Goal: Find specific page/section: Find specific page/section

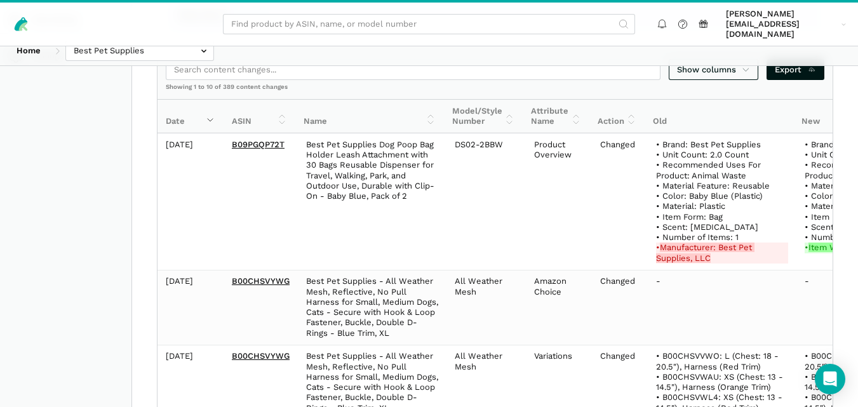
scroll to position [309, 0]
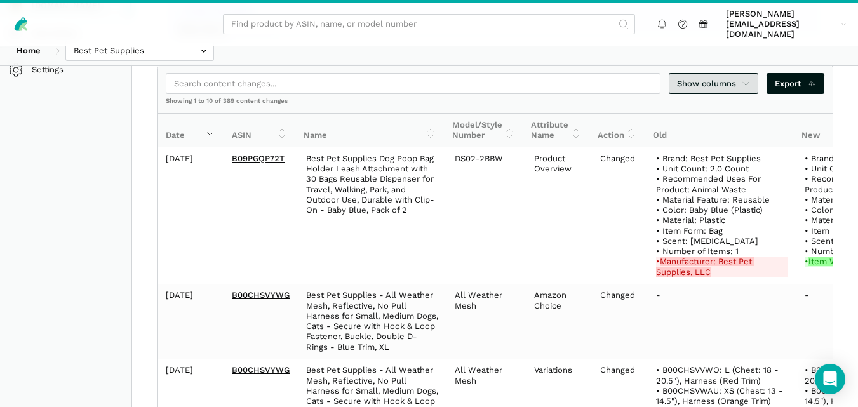
click at [744, 78] on icon at bounding box center [746, 84] width 8 height 13
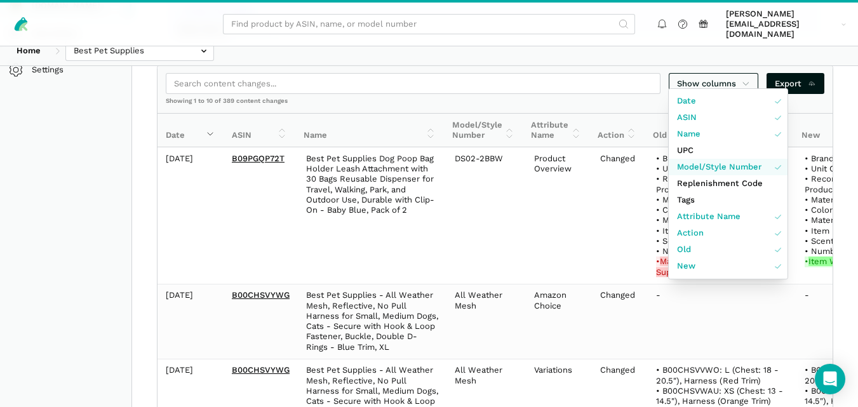
click at [741, 168] on span "Model/Style Number" at bounding box center [719, 167] width 84 height 13
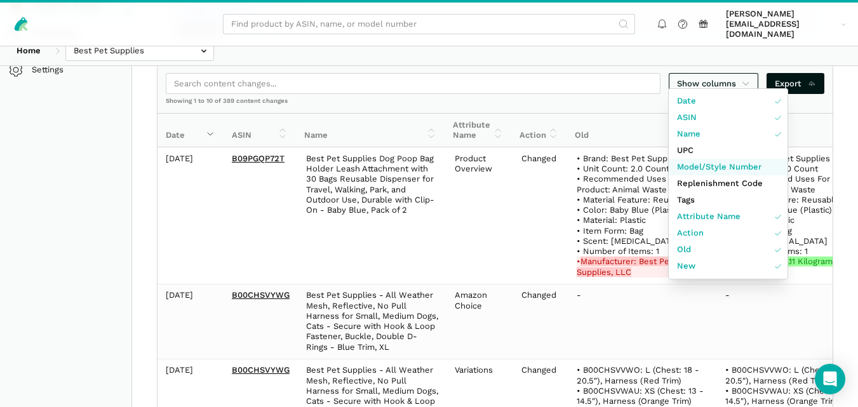
click at [741, 168] on span "Model/Style Number" at bounding box center [719, 167] width 84 height 13
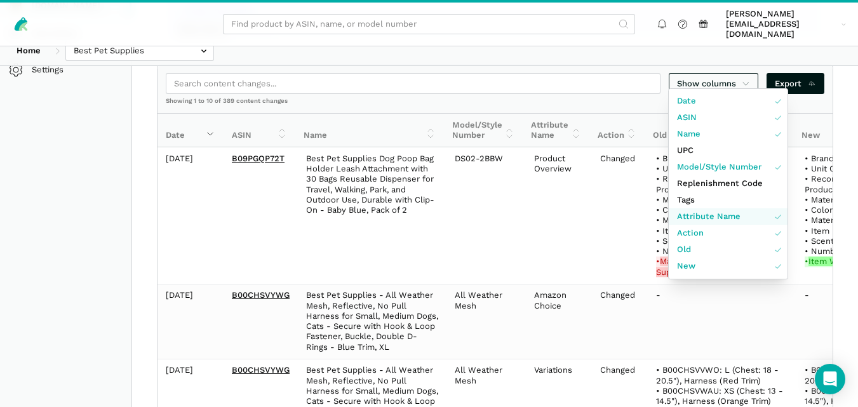
click at [746, 220] on link "Attribute Name" at bounding box center [728, 216] width 119 height 17
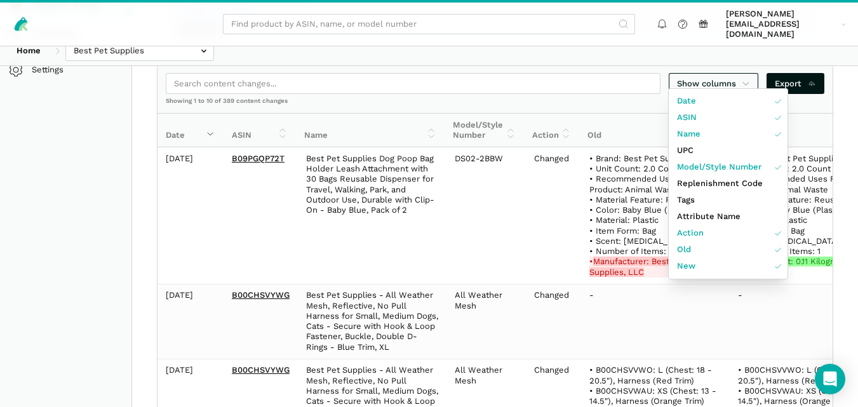
click at [784, 287] on div at bounding box center [429, 203] width 858 height 407
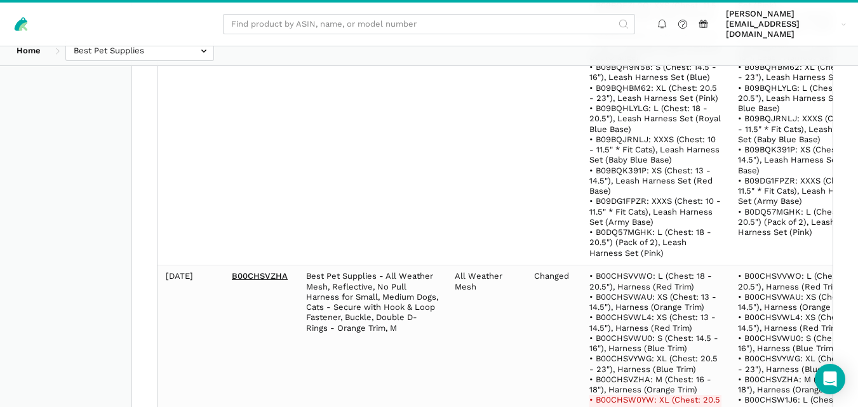
scroll to position [8076, 0]
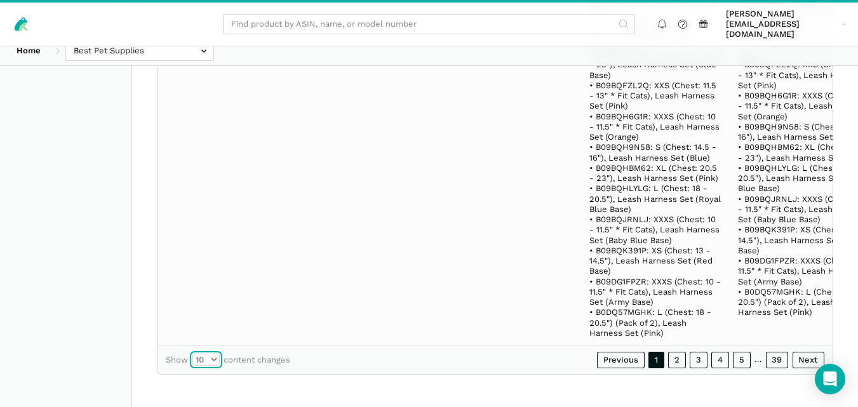
click at [210, 361] on select "10 25 50 100" at bounding box center [205, 360] width 27 height 13
select select "100"
click at [192, 354] on select "10 25 50 100" at bounding box center [205, 360] width 27 height 13
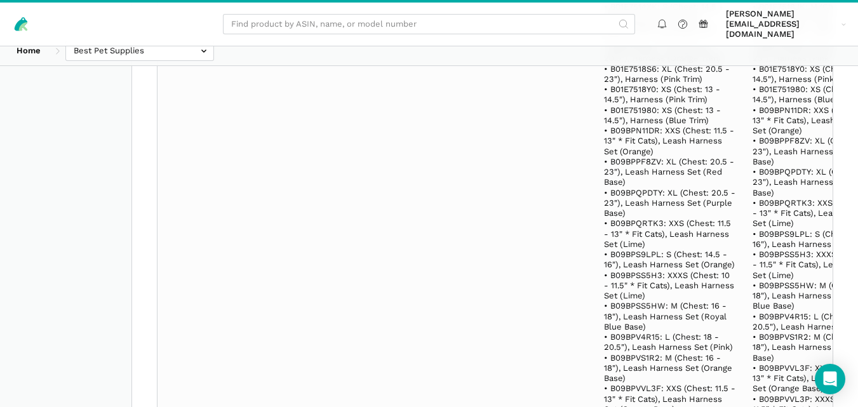
scroll to position [49221, 0]
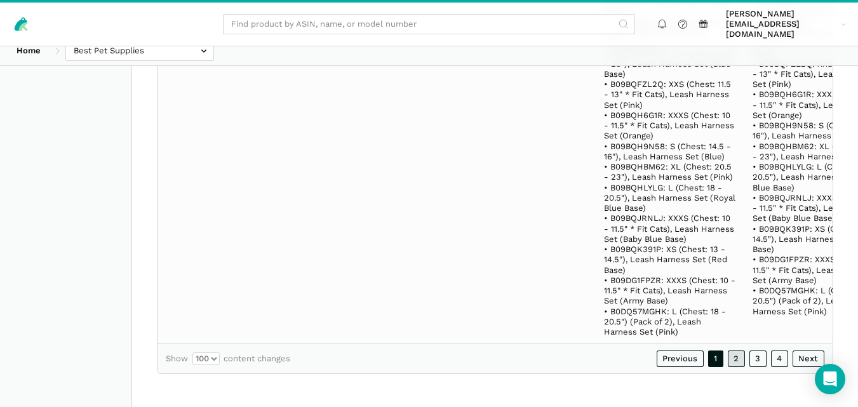
click at [739, 361] on link "2" at bounding box center [737, 359] width 18 height 17
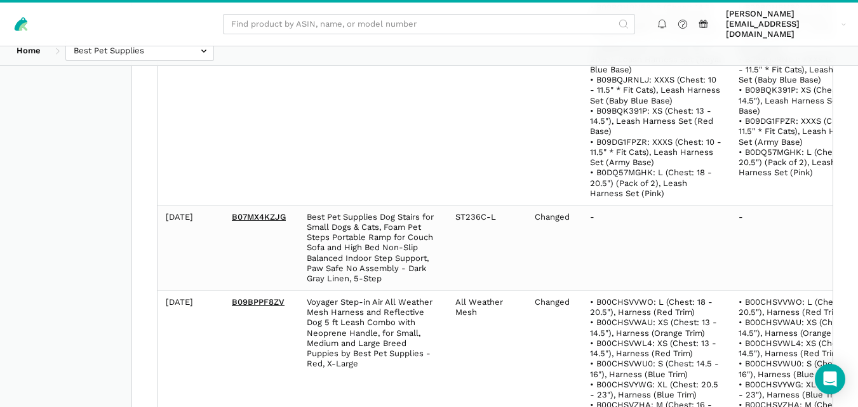
scroll to position [36585, 0]
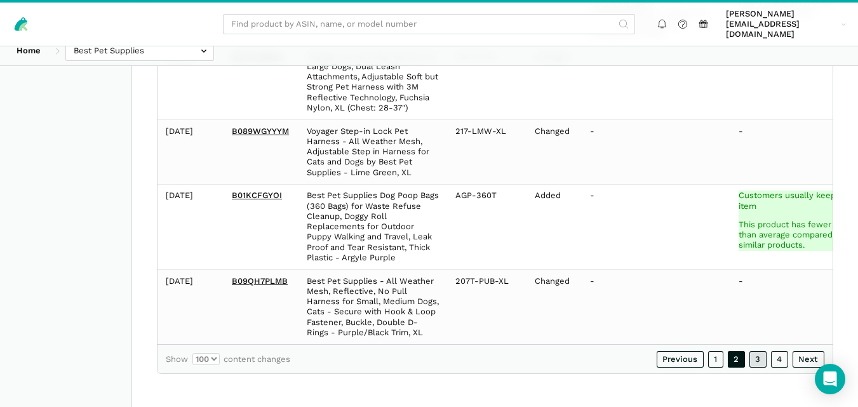
click at [758, 356] on link "3" at bounding box center [759, 359] width 18 height 17
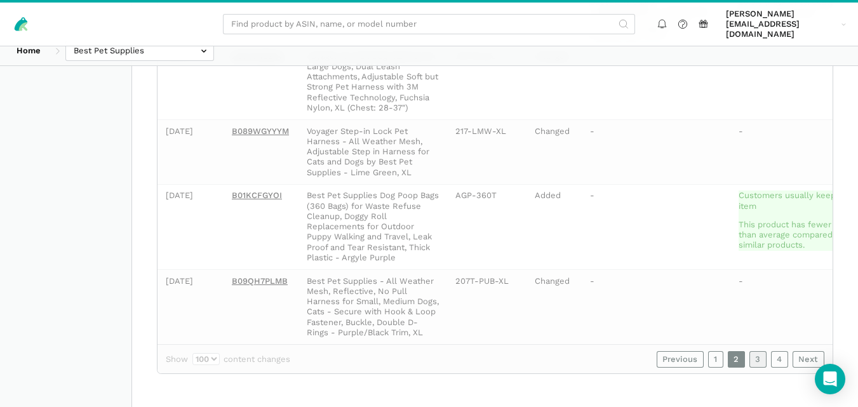
click at [758, 356] on link "3" at bounding box center [759, 359] width 18 height 17
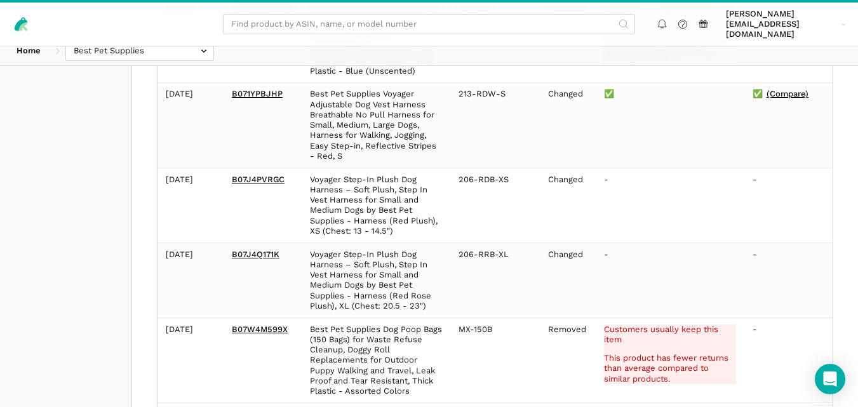
scroll to position [27831, 0]
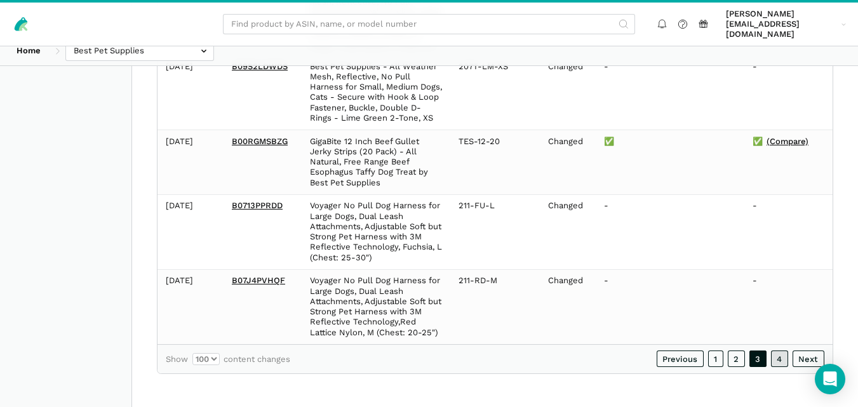
click at [780, 363] on link "4" at bounding box center [780, 359] width 18 height 17
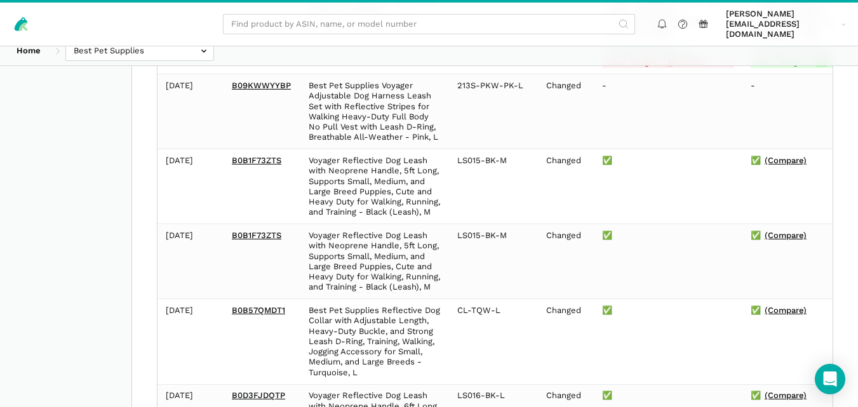
scroll to position [6099, 0]
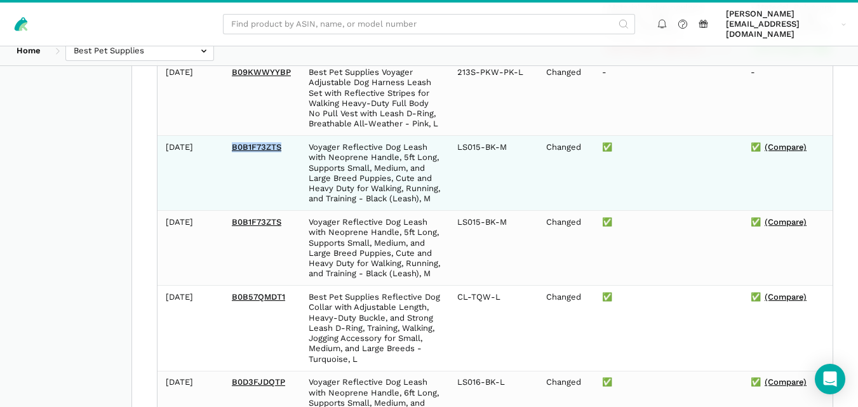
drag, startPoint x: 285, startPoint y: 218, endPoint x: 231, endPoint y: 219, distance: 54.0
click at [231, 211] on td "B0B1F73ZTS" at bounding box center [262, 173] width 77 height 75
copy link "B0B1F73ZTS"
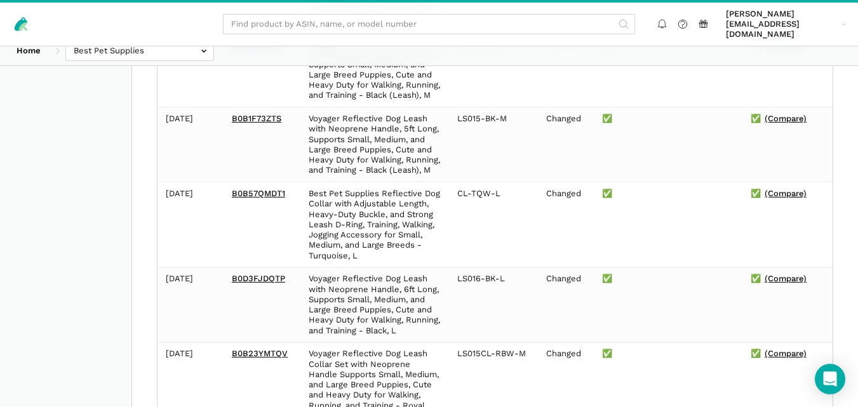
scroll to position [6216, 0]
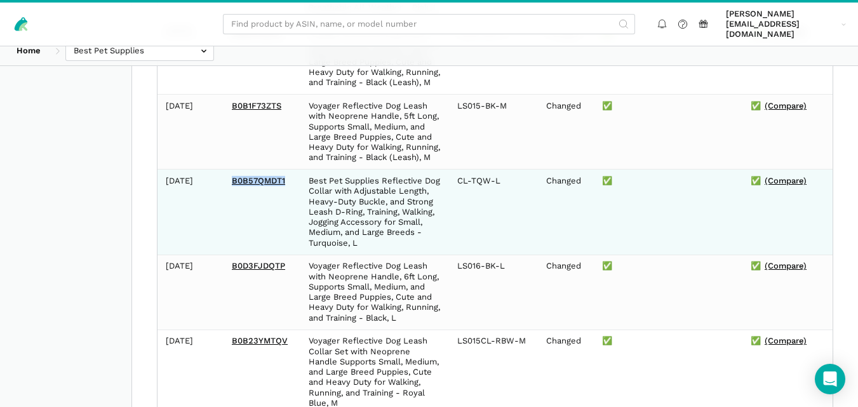
drag, startPoint x: 288, startPoint y: 273, endPoint x: 226, endPoint y: 274, distance: 61.6
click at [226, 255] on td "B0B57QMDT1" at bounding box center [262, 212] width 77 height 85
copy link "B0B57QMDT1"
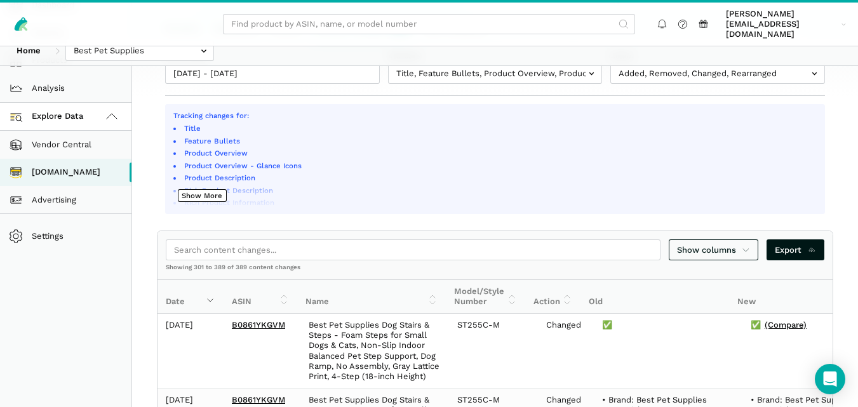
scroll to position [0, 0]
